Goal: Task Accomplishment & Management: Complete application form

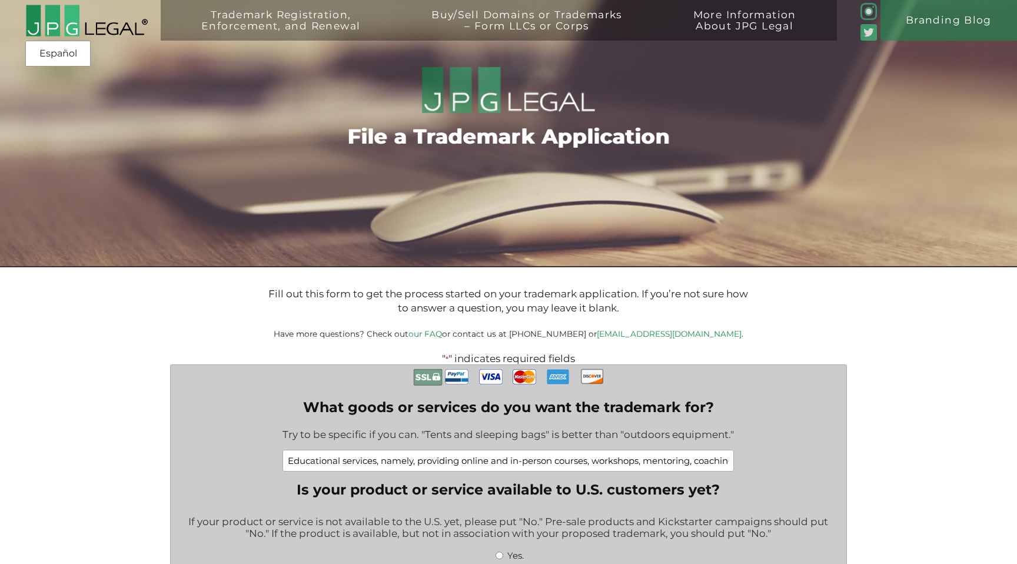
select select "[GEOGRAPHIC_DATA]"
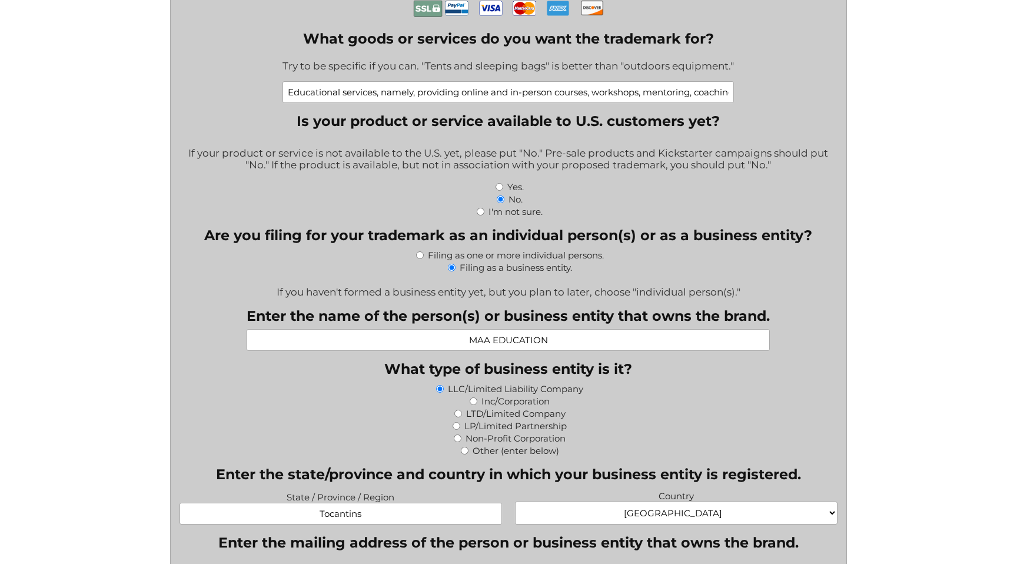
scroll to position [373, 0]
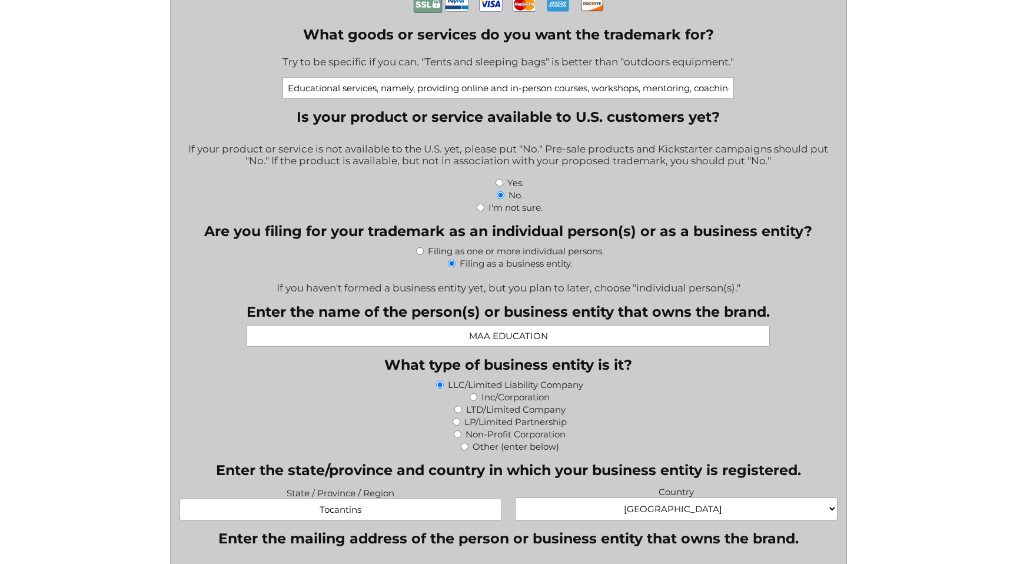
click at [498, 184] on input "Yes." at bounding box center [500, 183] width 8 height 8
radio input "true"
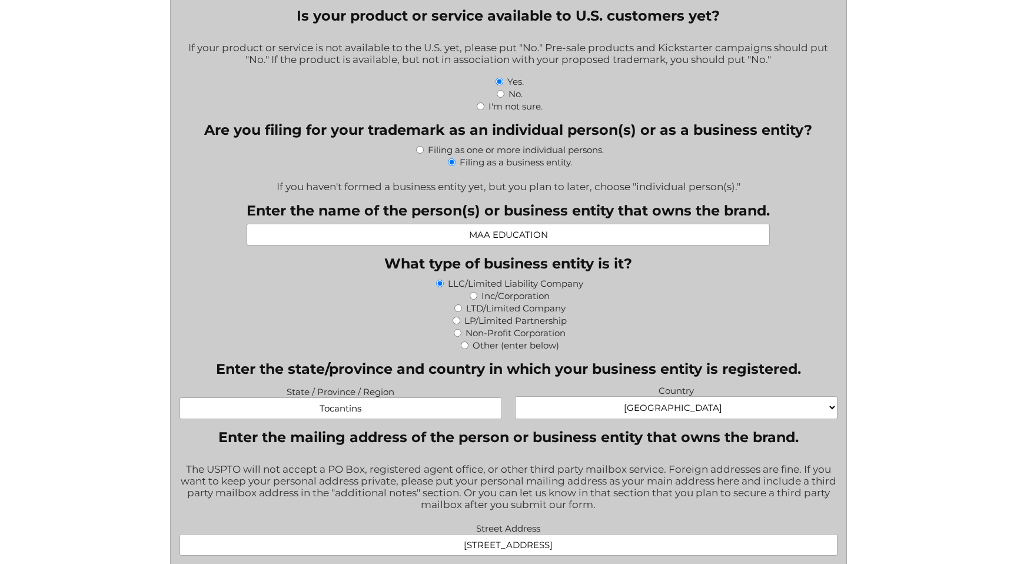
scroll to position [479, 0]
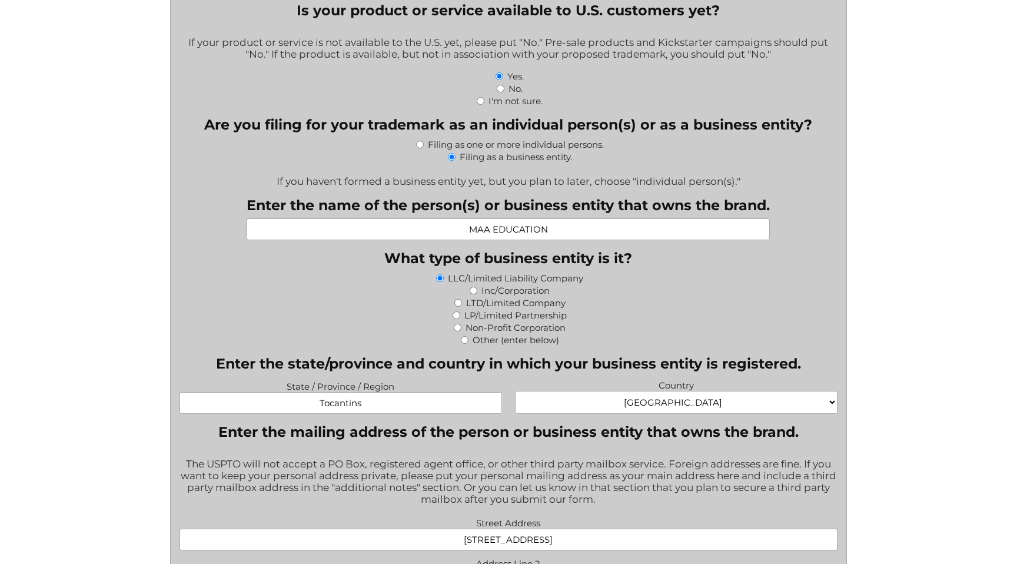
click at [456, 307] on input "LTD/Limited Company" at bounding box center [458, 303] width 8 height 8
radio input "true"
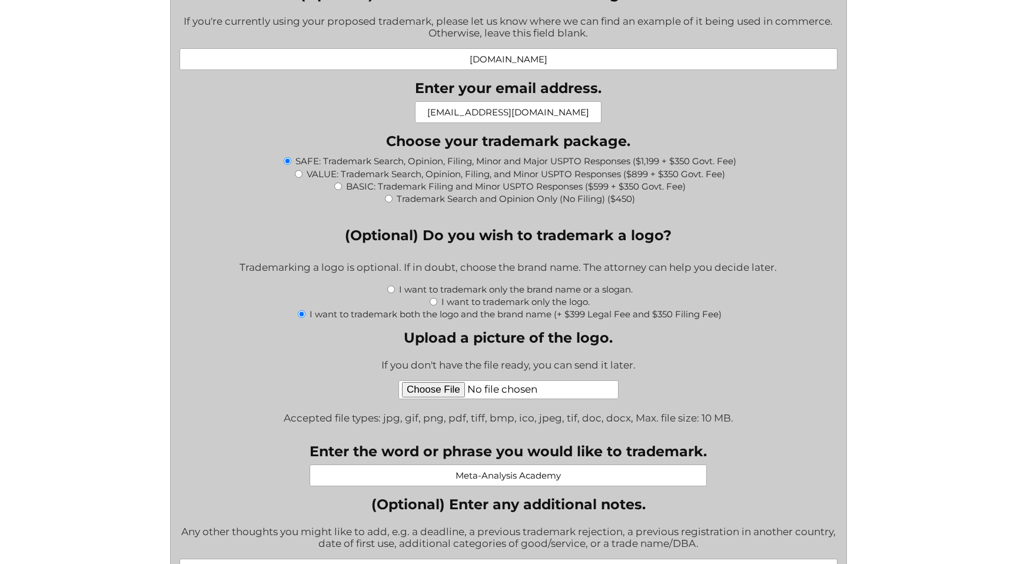
scroll to position [1179, 0]
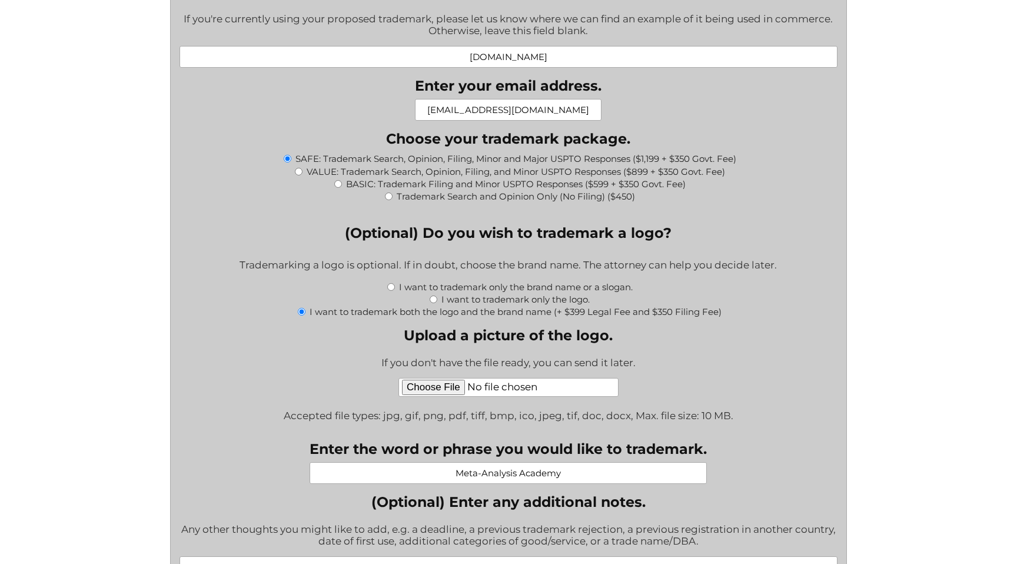
click at [390, 291] on input "I want to trademark only the brand name or a slogan." at bounding box center [391, 287] width 8 height 8
radio input "true"
type input "$1,549.00"
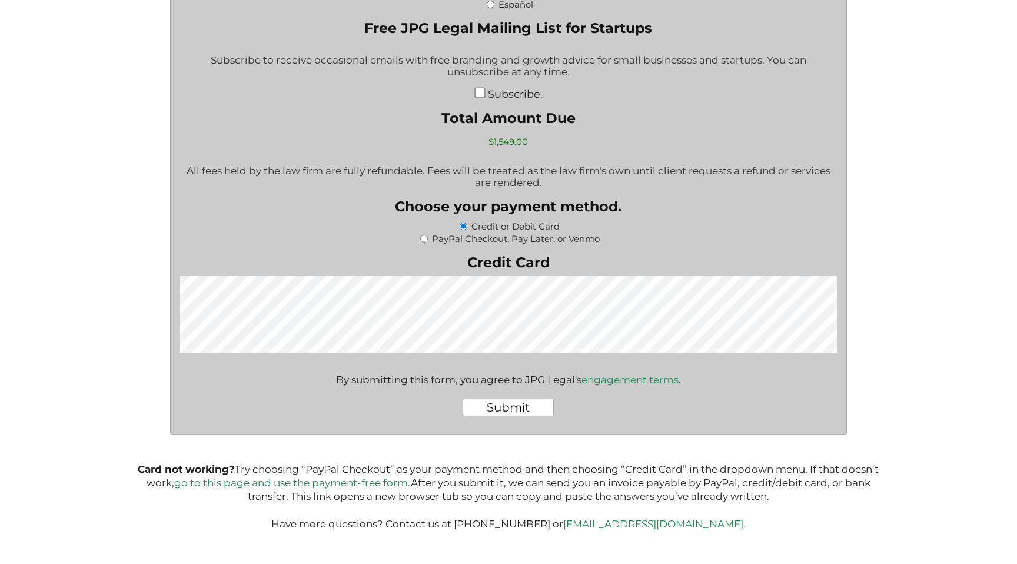
scroll to position [2071, 0]
click at [493, 412] on input "Submit" at bounding box center [508, 407] width 91 height 18
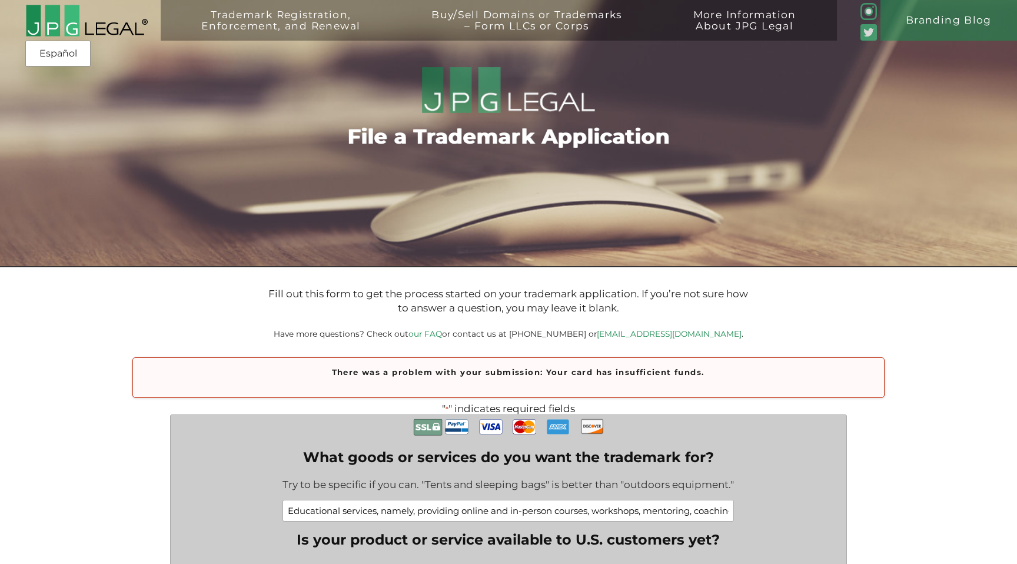
type input "$1,549.00"
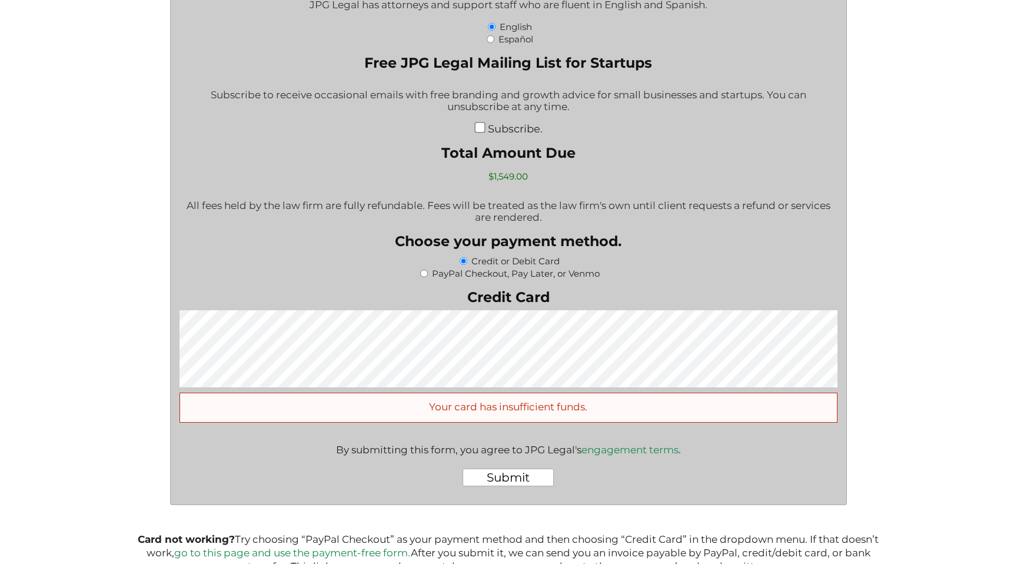
scroll to position [2069, 0]
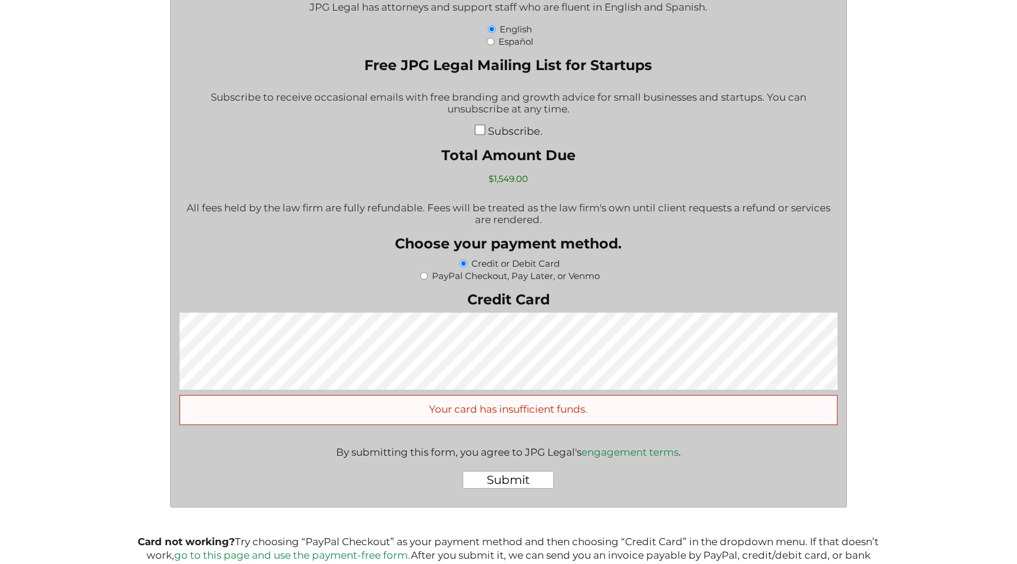
click at [541, 488] on input "Submit" at bounding box center [508, 480] width 91 height 18
